Goal: Navigation & Orientation: Find specific page/section

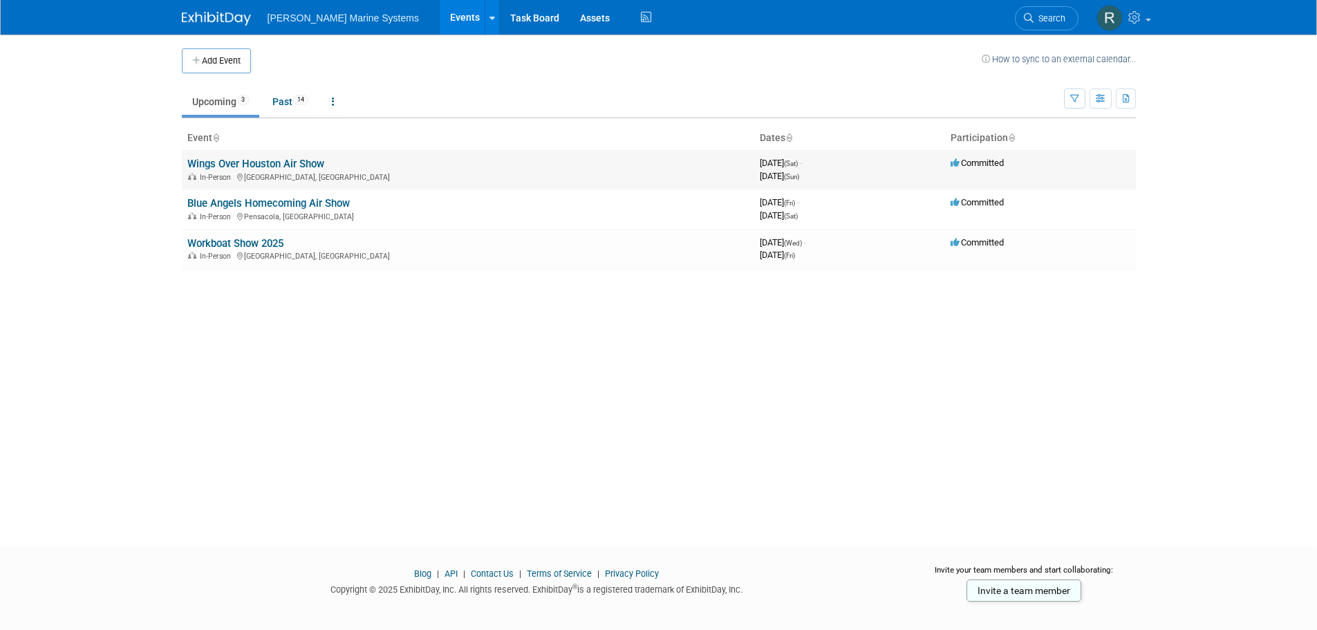
click at [236, 164] on link "Wings Over Houston Air Show" at bounding box center [255, 164] width 137 height 12
click at [964, 198] on span "Committed" at bounding box center [976, 202] width 53 height 10
click at [245, 238] on link "Workboat Show 2025" at bounding box center [235, 243] width 96 height 12
